Goal: Task Accomplishment & Management: Manage account settings

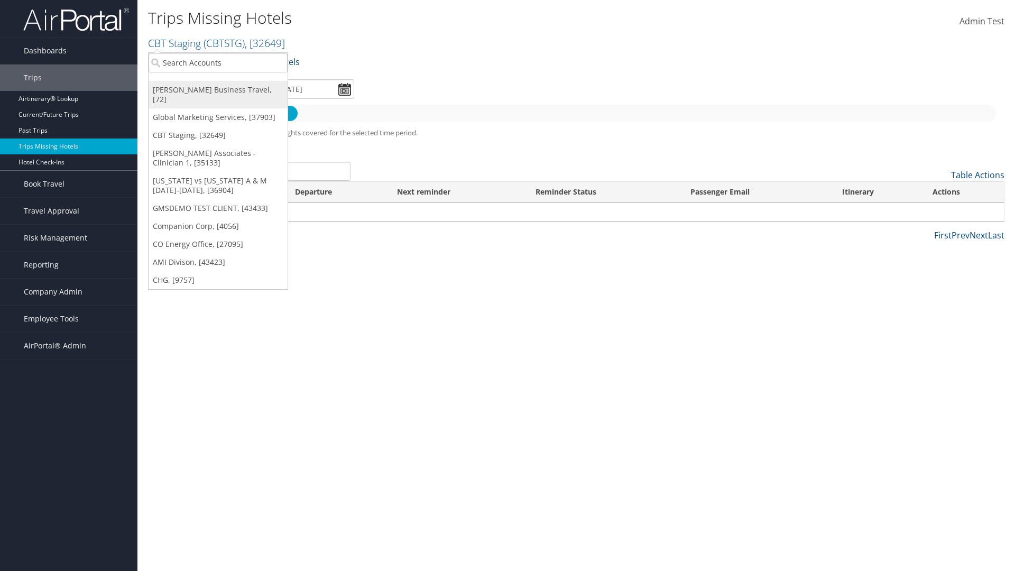
click at [218, 90] on link "[PERSON_NAME] Business Travel, [72]" at bounding box center [218, 94] width 139 height 27
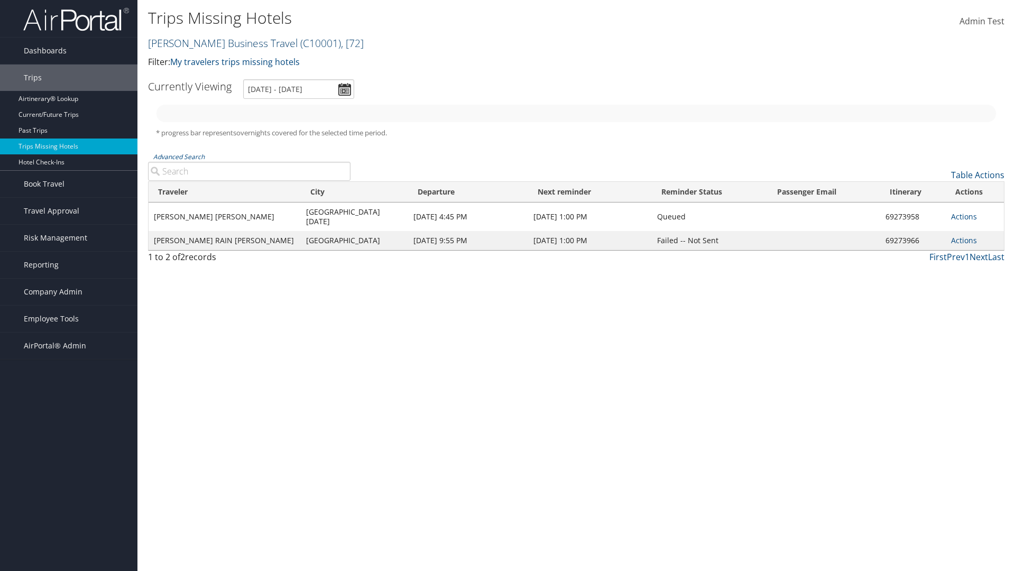
click at [218, 43] on link "Christopherson Business Travel ( C10001 ) , [ 72 ]" at bounding box center [256, 43] width 216 height 14
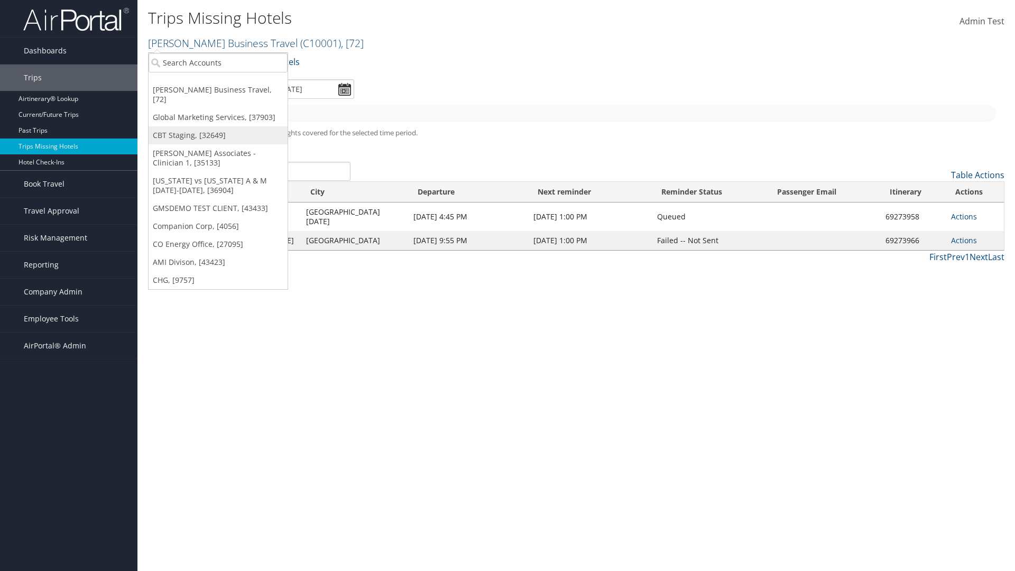
click at [218, 126] on link "CBT Staging, [32649]" at bounding box center [218, 135] width 139 height 18
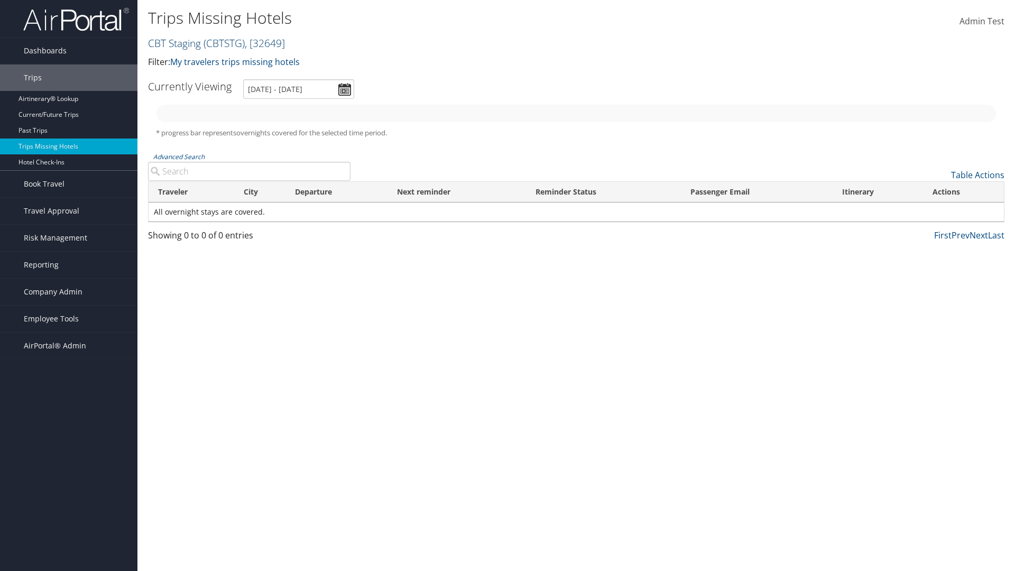
click at [174, 43] on link "CBT Staging ( CBTSTG ) , [ 32649 ]" at bounding box center [216, 43] width 137 height 14
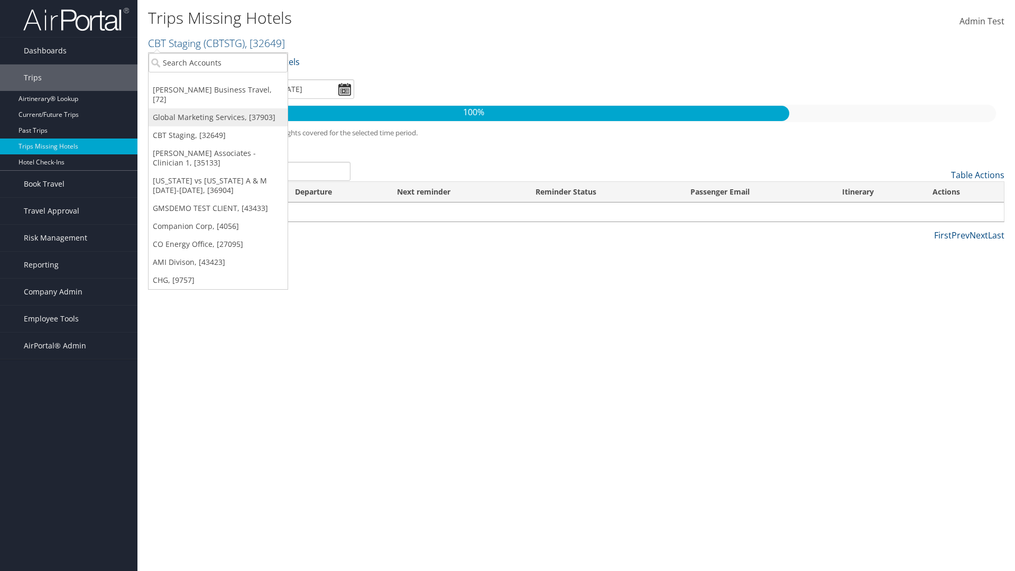
click at [218, 108] on link "Global Marketing Services, [37903]" at bounding box center [218, 117] width 139 height 18
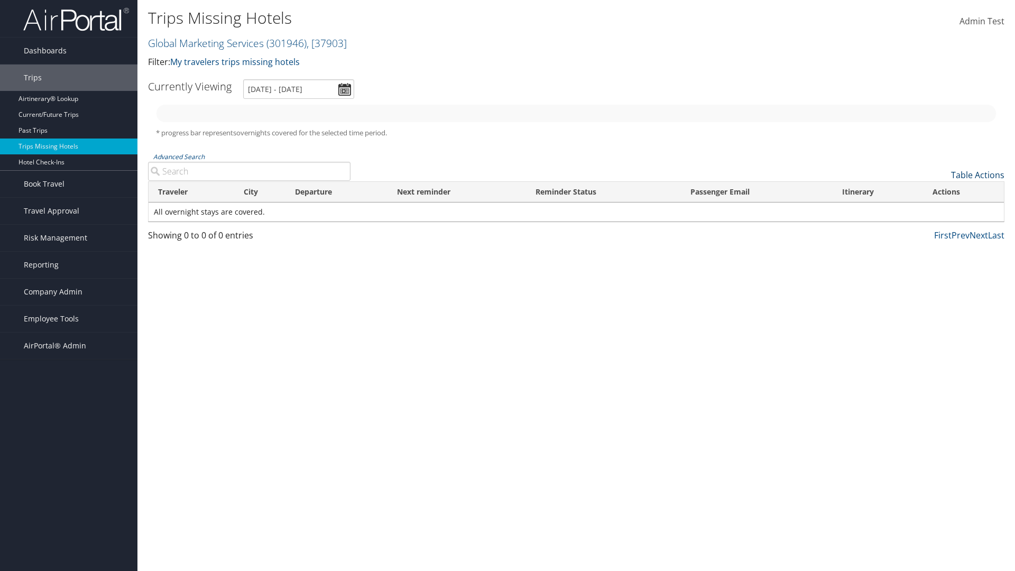
click at [978, 175] on link "Table Actions" at bounding box center [977, 175] width 53 height 12
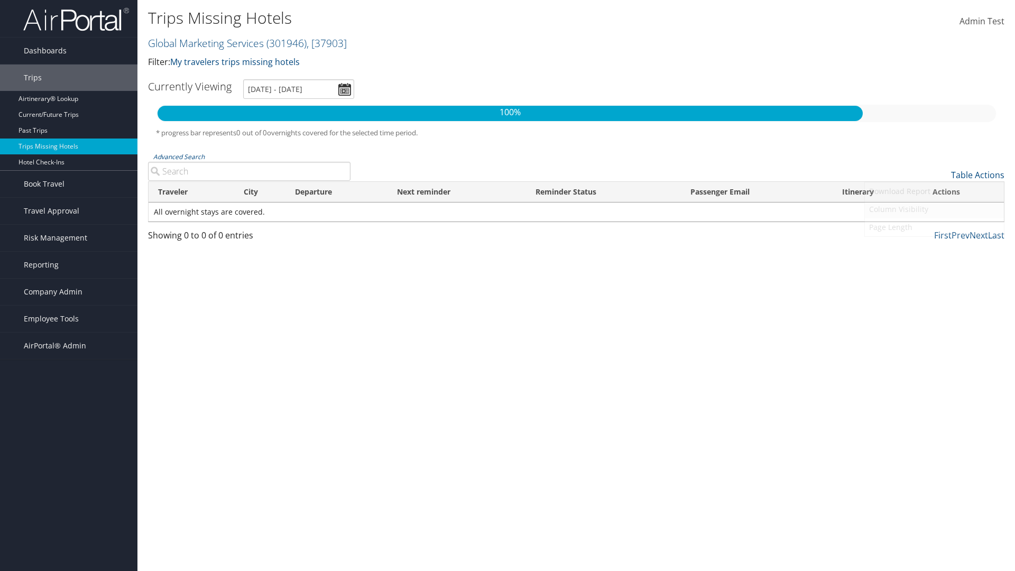
click at [934, 209] on link "Column Visibility" at bounding box center [934, 209] width 139 height 18
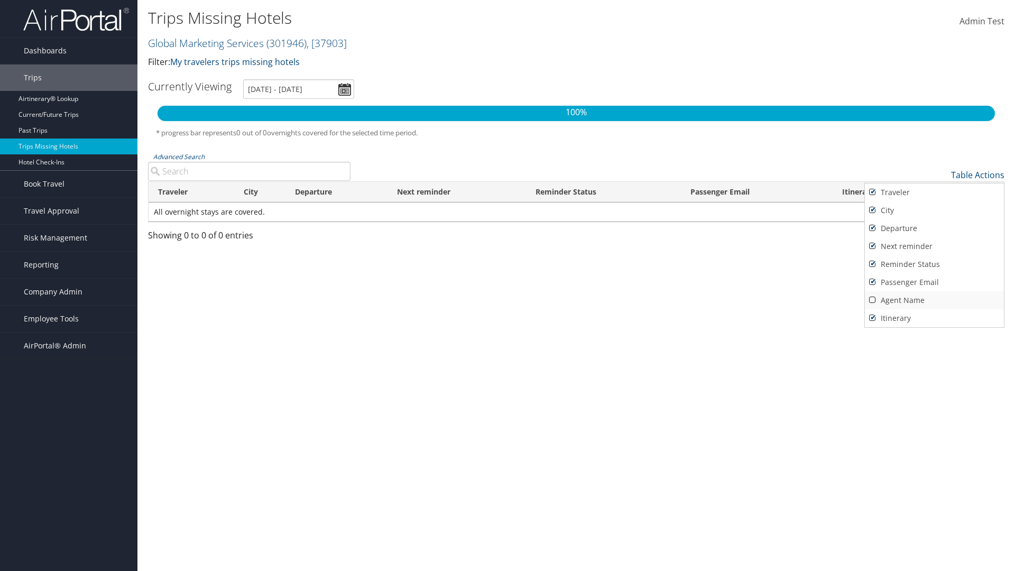
click at [934, 300] on link "Agent Name" at bounding box center [934, 300] width 139 height 18
click at [508, 286] on div at bounding box center [507, 285] width 1015 height 571
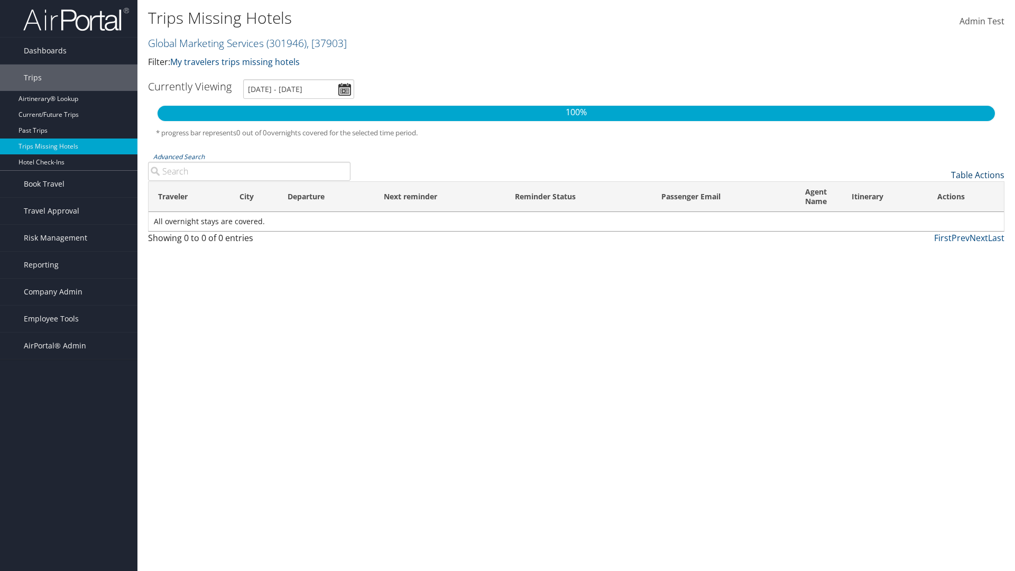
click at [978, 175] on link "Table Actions" at bounding box center [977, 175] width 53 height 12
click at [934, 227] on link "Page Length" at bounding box center [934, 227] width 139 height 18
click at [934, 246] on link "100" at bounding box center [934, 246] width 139 height 18
click at [189, 197] on th "Traveler" at bounding box center [189, 197] width 81 height 30
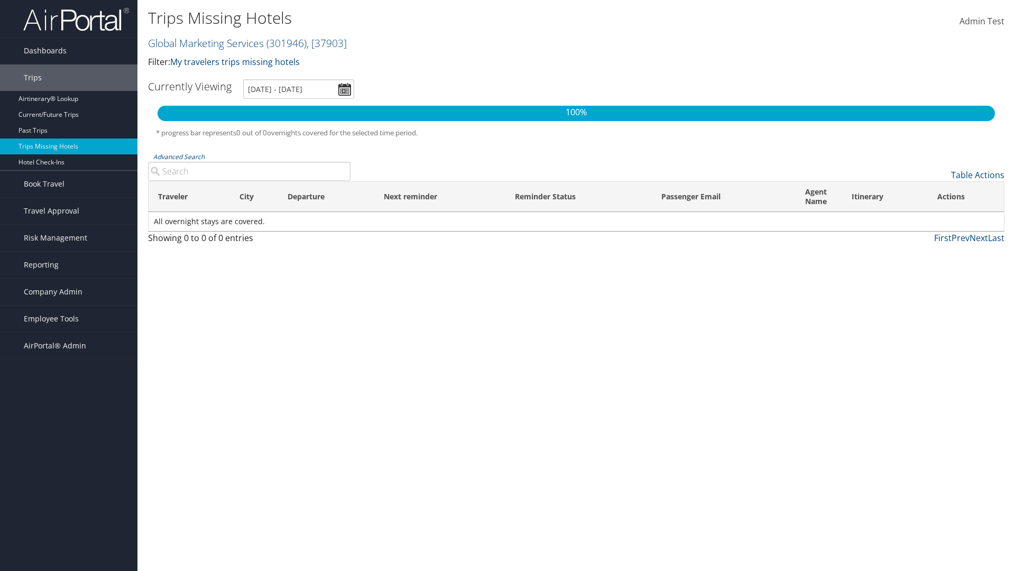
click at [254, 197] on th "City" at bounding box center [254, 197] width 49 height 30
click at [326, 197] on th "Departure" at bounding box center [326, 197] width 96 height 30
click at [723, 197] on th "Passenger Email" at bounding box center [724, 197] width 144 height 30
